Goal: Information Seeking & Learning: Learn about a topic

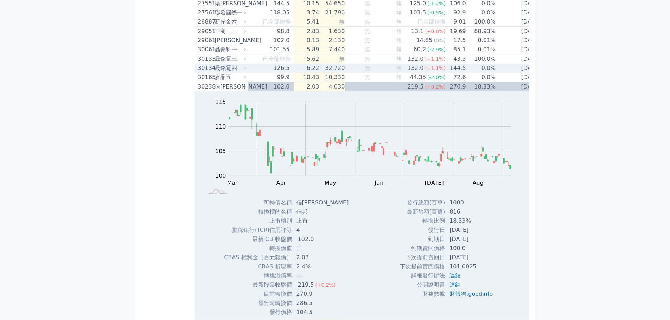
scroll to position [914, 0]
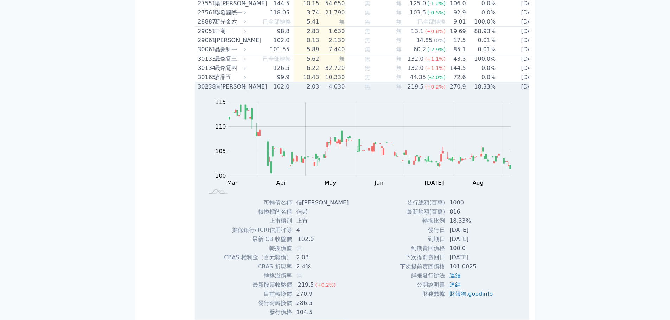
drag, startPoint x: 347, startPoint y: 158, endPoint x: 511, endPoint y: 122, distance: 168.7
click at [348, 92] on td "無" at bounding box center [358, 86] width 26 height 9
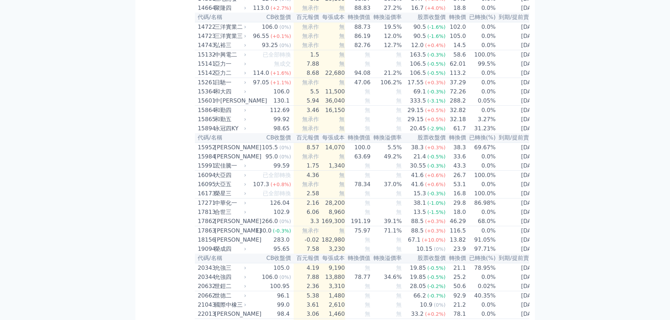
scroll to position [0, 0]
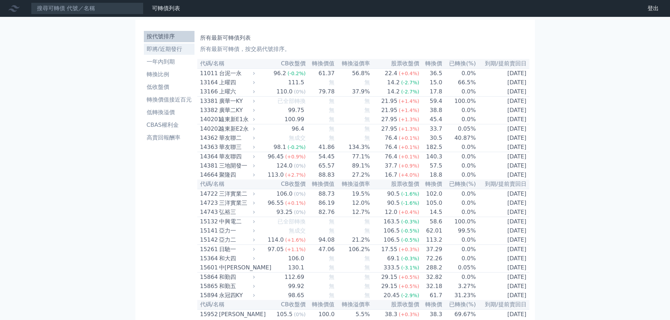
click at [170, 49] on li "即將/近期發行" at bounding box center [169, 49] width 51 height 8
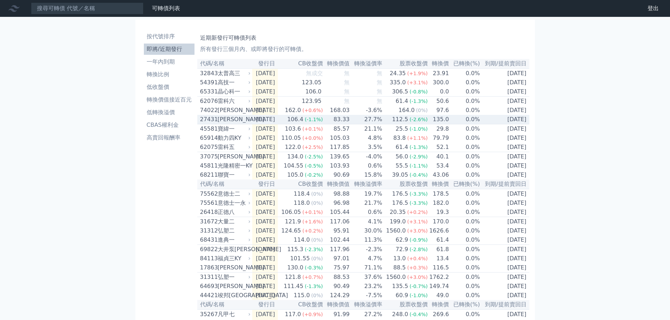
click at [323, 121] on div "(-1.1%)" at bounding box center [313, 119] width 18 height 8
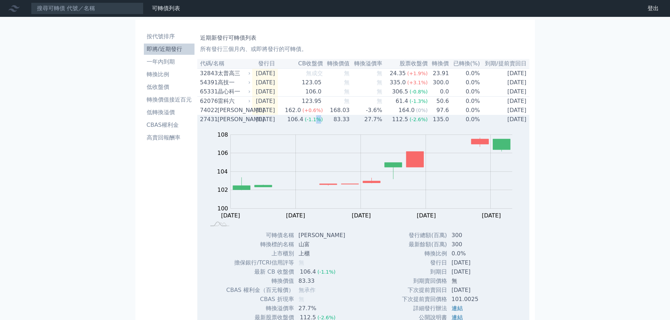
click at [323, 122] on span "(-1.1%)" at bounding box center [313, 120] width 18 height 6
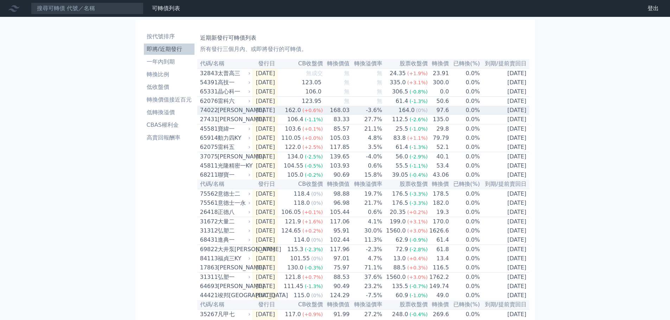
click at [313, 113] on span "(+0.6%)" at bounding box center [312, 111] width 20 height 6
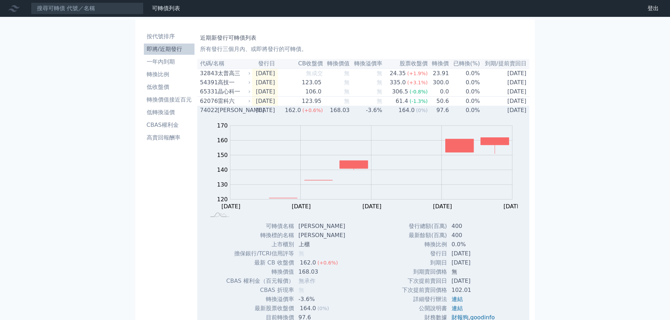
click at [302, 115] on div "162.0" at bounding box center [292, 110] width 19 height 8
